Goal: Transaction & Acquisition: Obtain resource

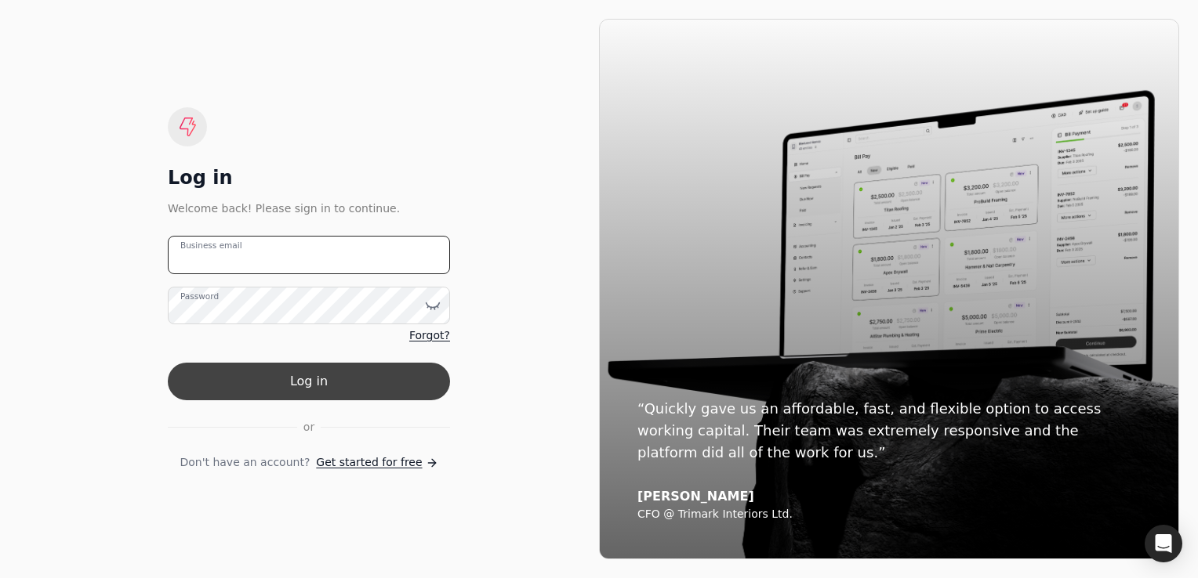
type email "[EMAIL_ADDRESS][DOMAIN_NAME]"
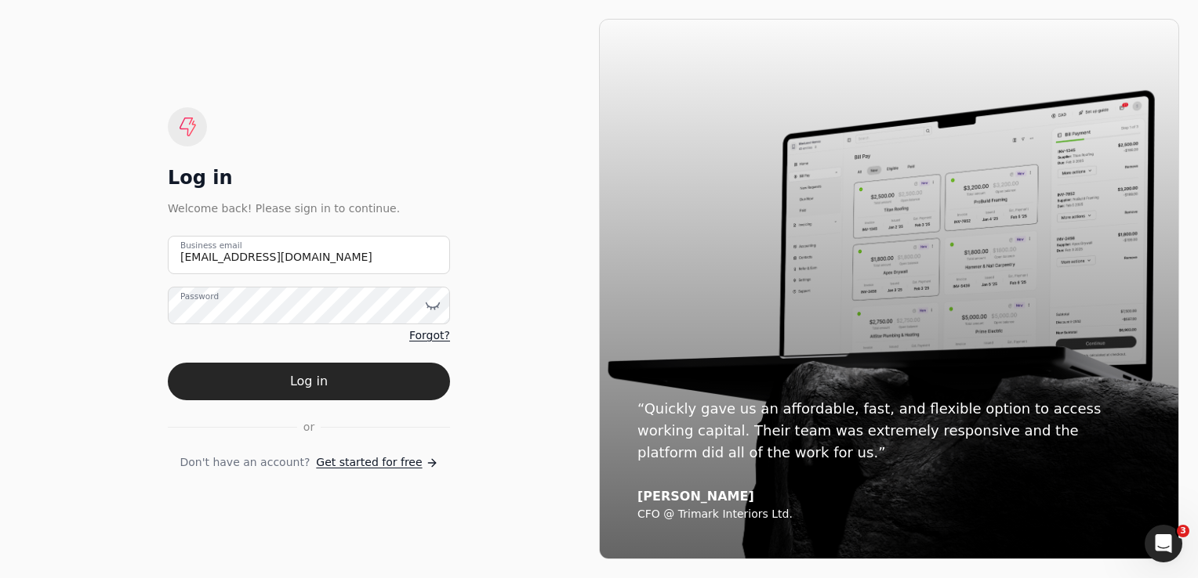
drag, startPoint x: 266, startPoint y: 386, endPoint x: 38, endPoint y: 343, distance: 231.2
click at [38, 343] on div "Log in Welcome back! Please sign in to continue. [EMAIL_ADDRESS][DOMAIN_NAME] B…" at bounding box center [309, 289] width 580 height 541
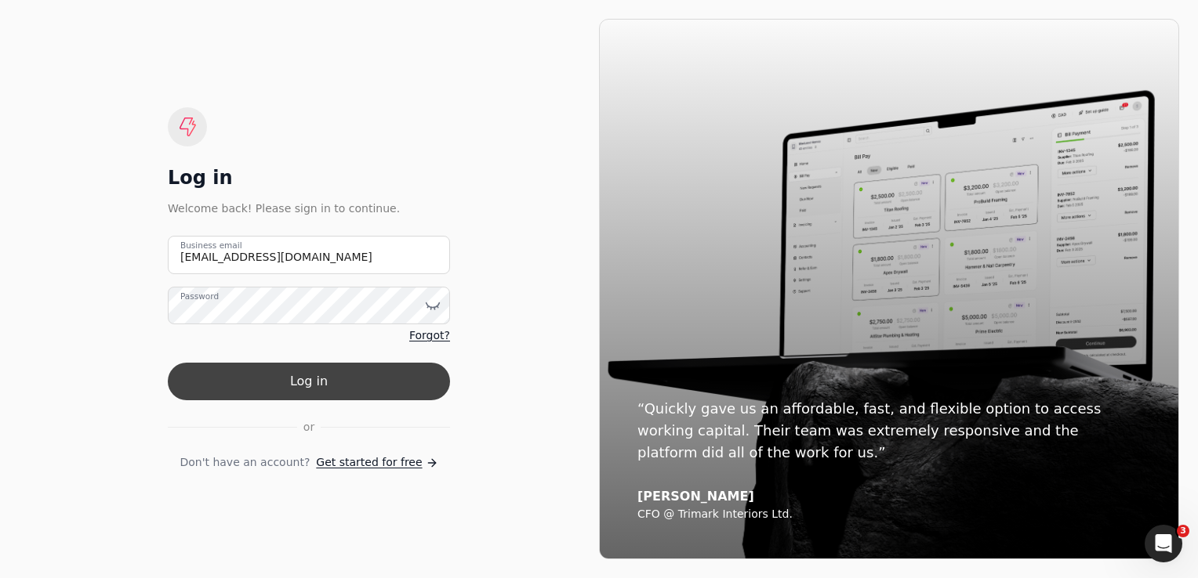
click at [302, 393] on button "Log in" at bounding box center [309, 382] width 282 height 38
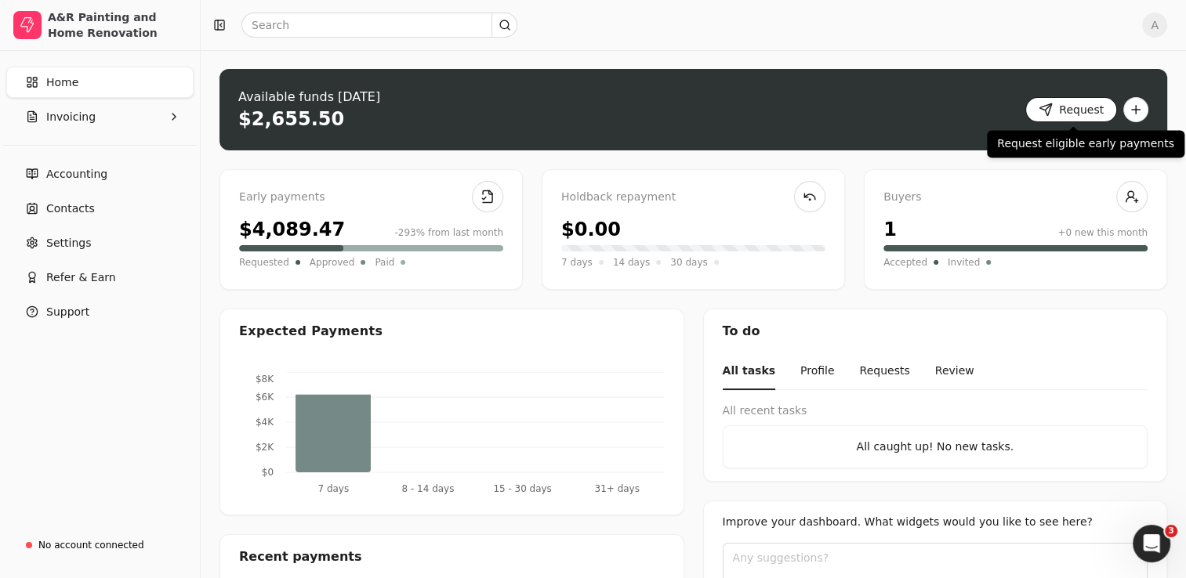
click at [1061, 106] on button "Request" at bounding box center [1071, 109] width 92 height 25
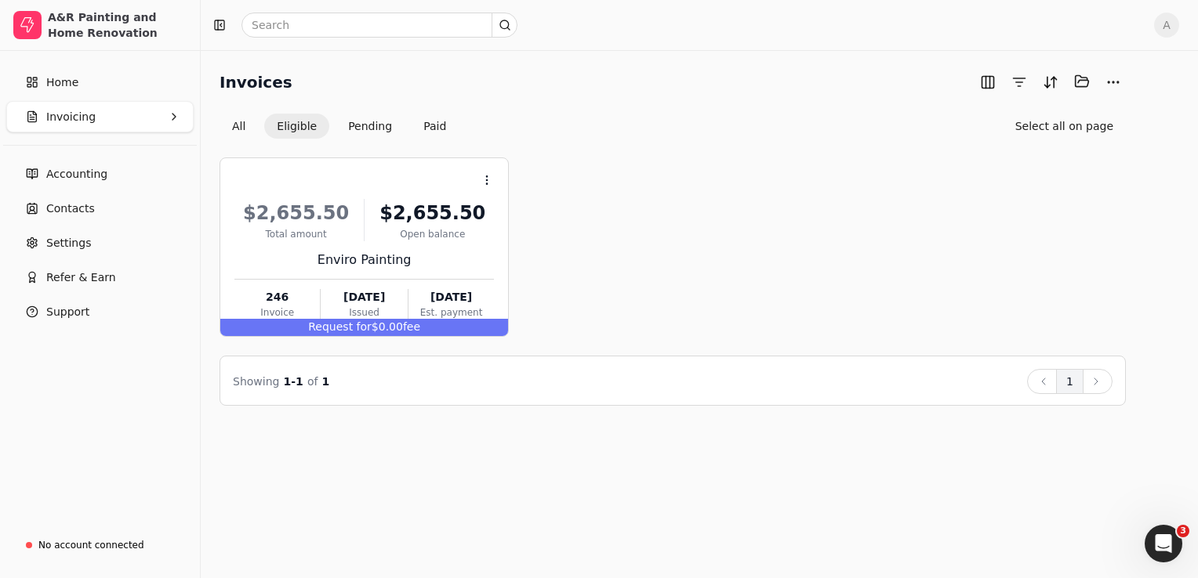
click at [120, 120] on button "Invoicing" at bounding box center [99, 116] width 187 height 31
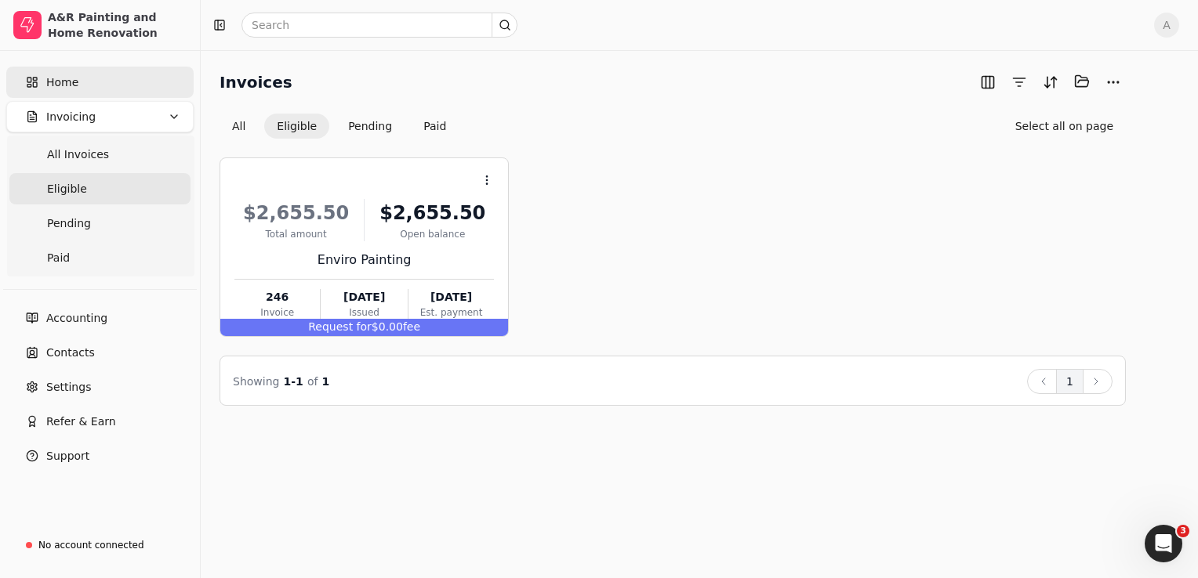
click at [101, 89] on link "Home" at bounding box center [99, 82] width 187 height 31
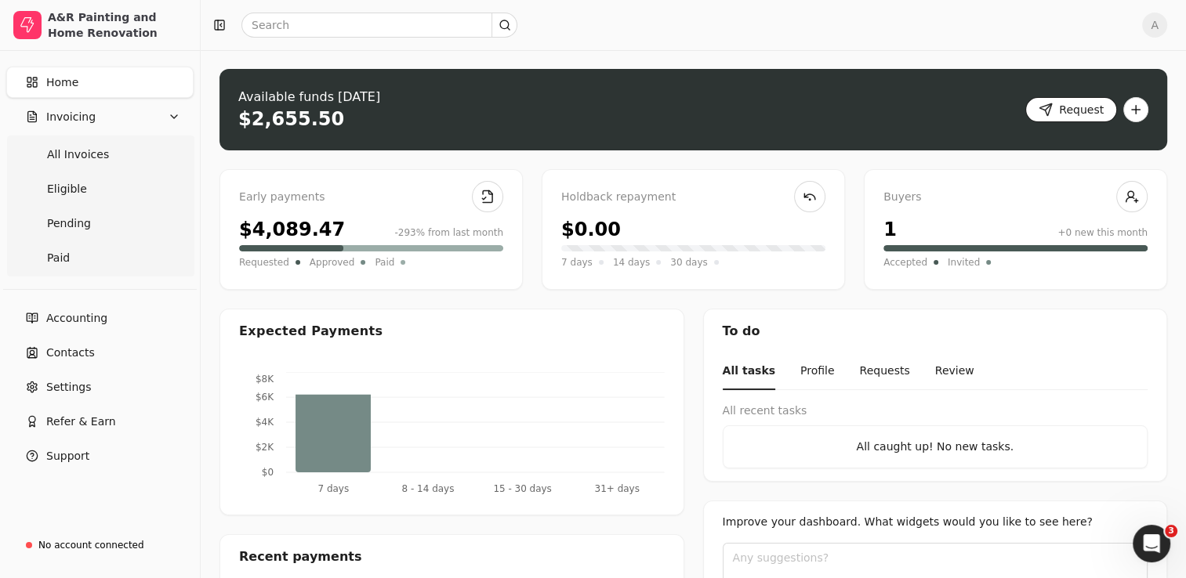
click at [1104, 111] on button "Request" at bounding box center [1071, 109] width 92 height 25
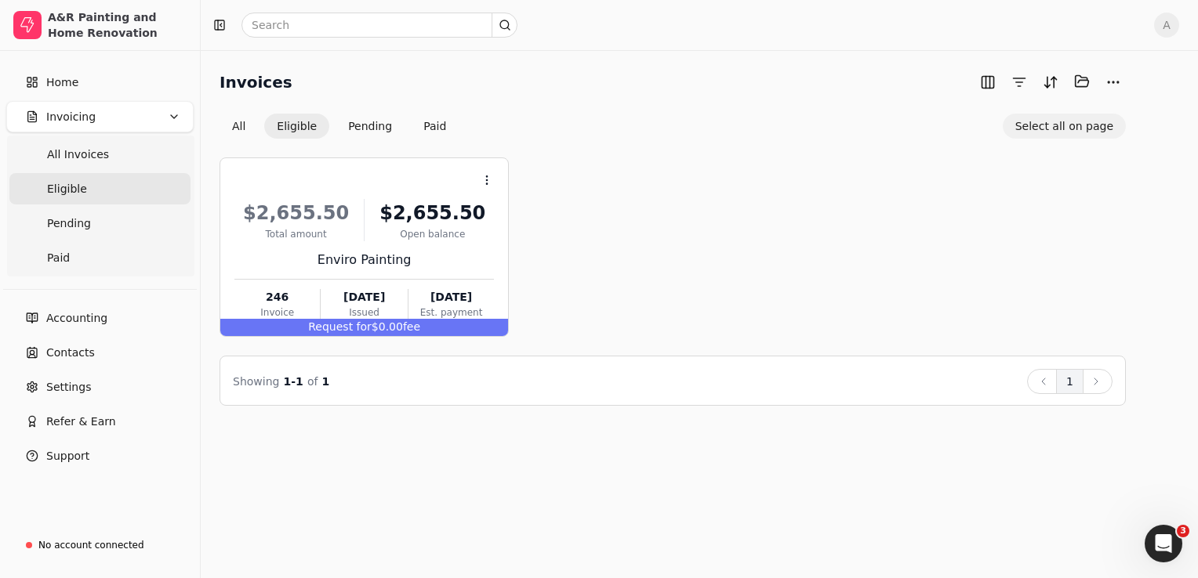
click at [1102, 127] on button "Select all on page" at bounding box center [1063, 126] width 123 height 25
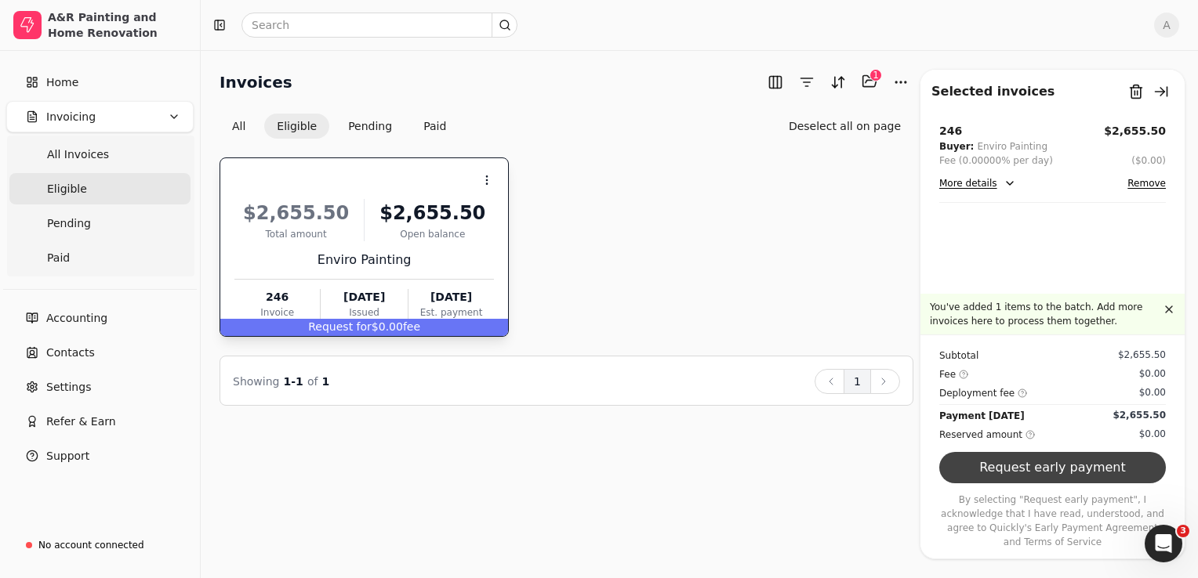
click at [1040, 482] on button "Request early payment" at bounding box center [1052, 467] width 227 height 31
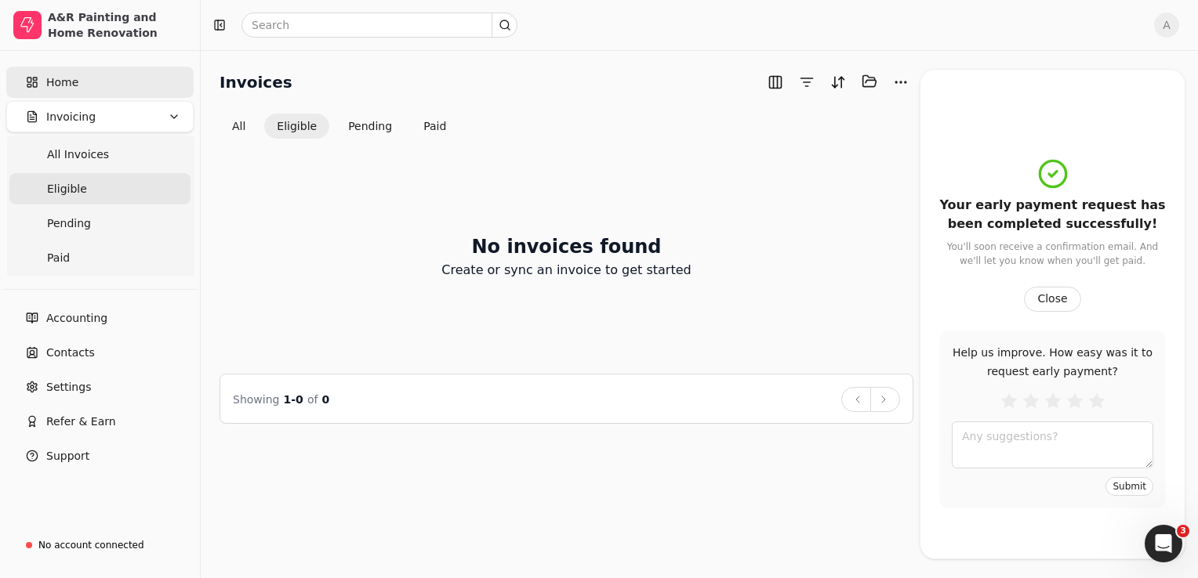
click at [83, 77] on link "Home" at bounding box center [99, 82] width 187 height 31
